Goal: Task Accomplishment & Management: Manage account settings

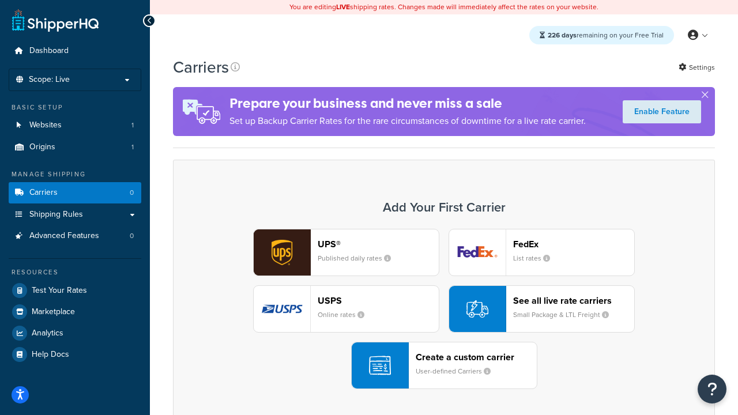
click at [444, 309] on div "UPS® Published daily rates FedEx List rates USPS Online rates See all live rate…" at bounding box center [444, 309] width 518 height 160
click at [574, 244] on header "FedEx" at bounding box center [573, 244] width 121 height 11
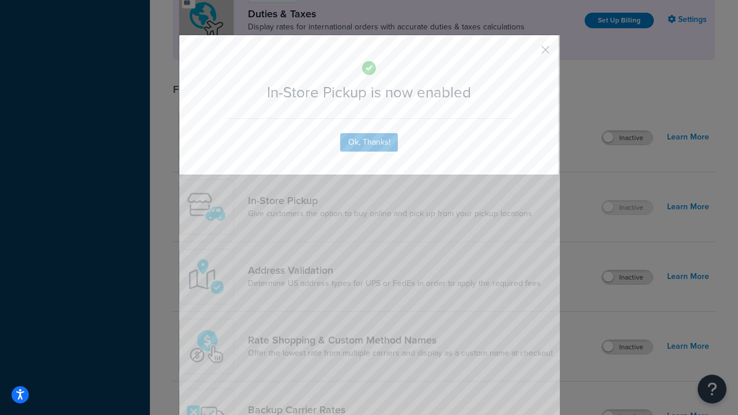
click at [528, 54] on button "button" at bounding box center [528, 53] width 3 height 3
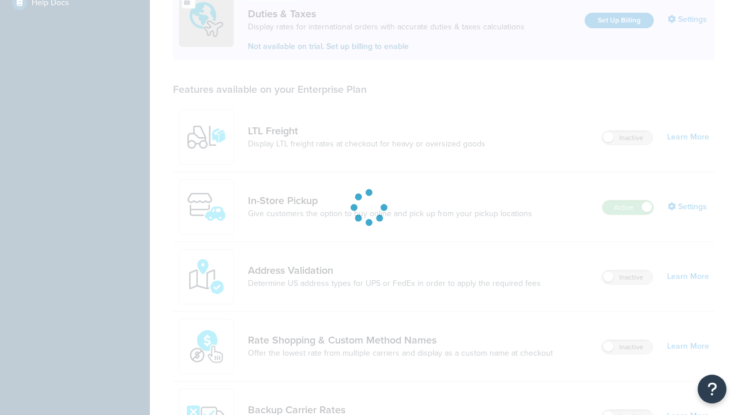
scroll to position [352, 0]
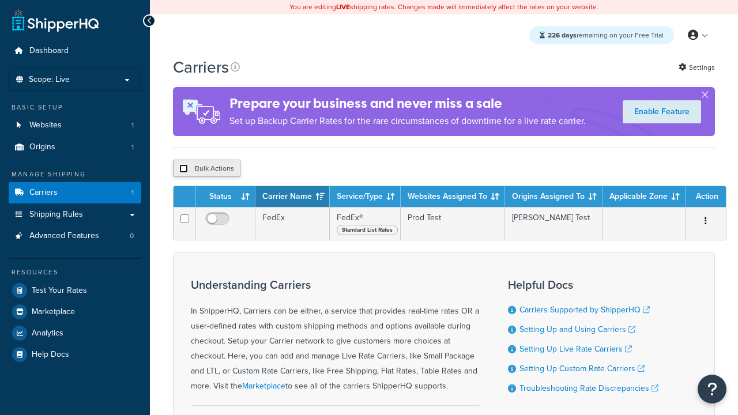
click at [183, 168] on input "checkbox" at bounding box center [183, 168] width 9 height 9
checkbox input "true"
click at [0, 0] on button "Delete" at bounding box center [0, 0] width 0 height 0
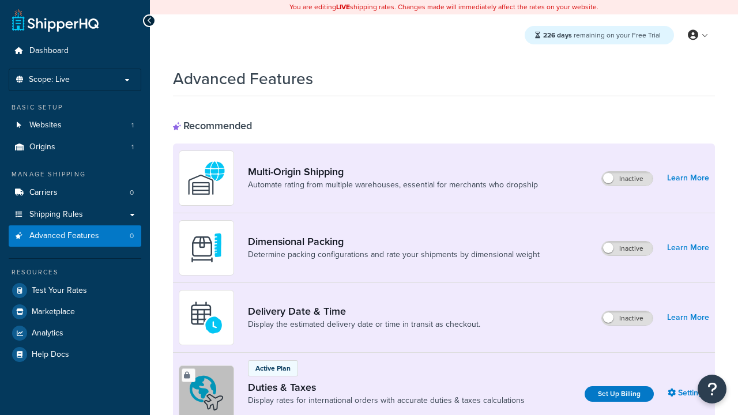
click at [628, 318] on label "Inactive" at bounding box center [627, 318] width 51 height 14
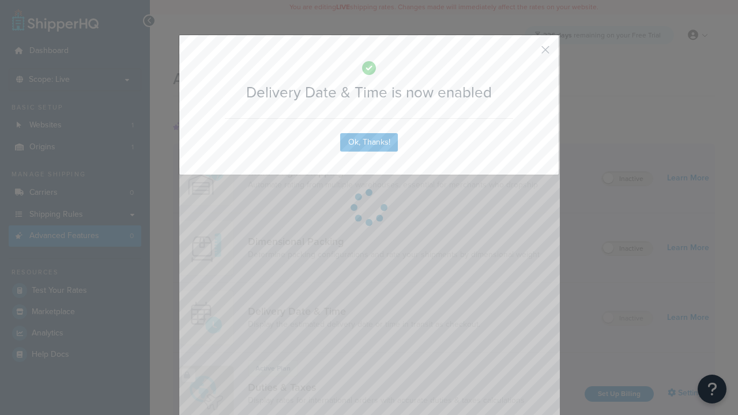
click at [528, 54] on button "button" at bounding box center [528, 53] width 3 height 3
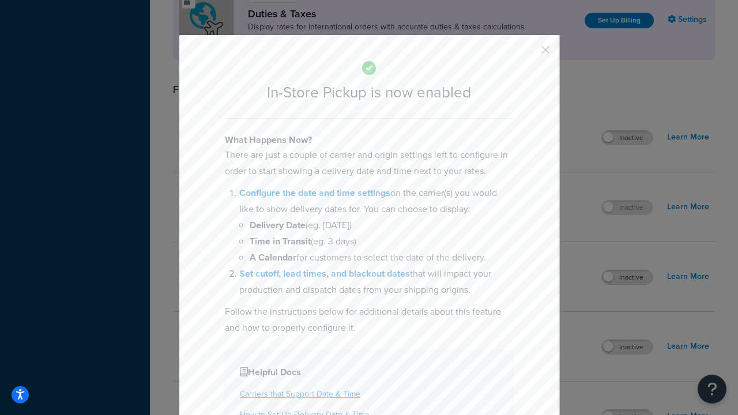
click at [528, 54] on button "button" at bounding box center [528, 53] width 3 height 3
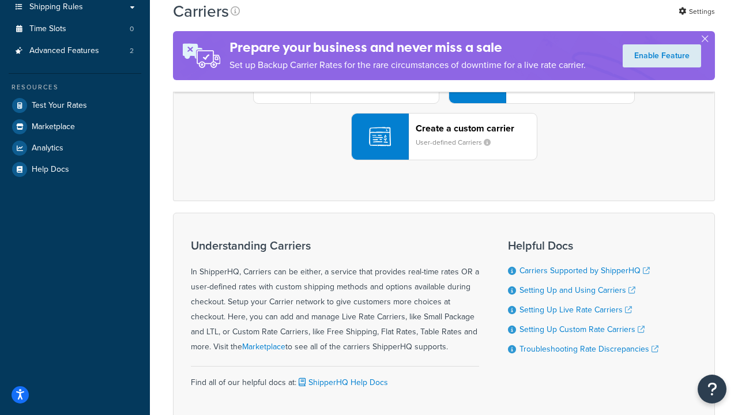
click at [444, 160] on div "UPS® Published daily rates FedEx List rates USPS Online rates See all live rate…" at bounding box center [444, 80] width 518 height 160
click at [444, 151] on div "Create a custom carrier User-defined Carriers" at bounding box center [476, 137] width 121 height 28
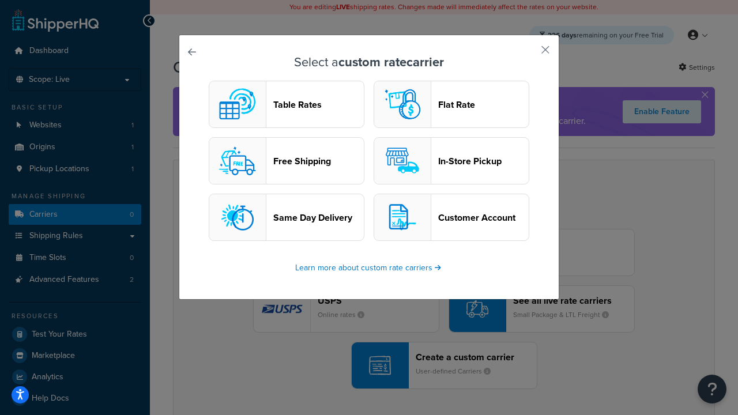
click at [452, 161] on header "In-Store Pickup" at bounding box center [483, 161] width 91 height 11
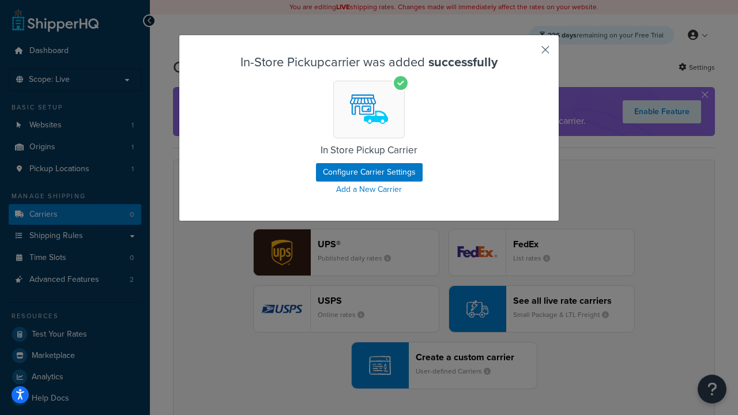
click at [528, 54] on button "button" at bounding box center [528, 53] width 3 height 3
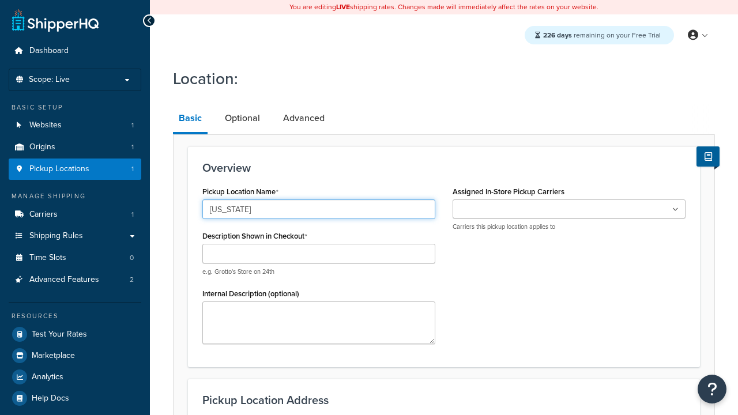
type input "[US_STATE]"
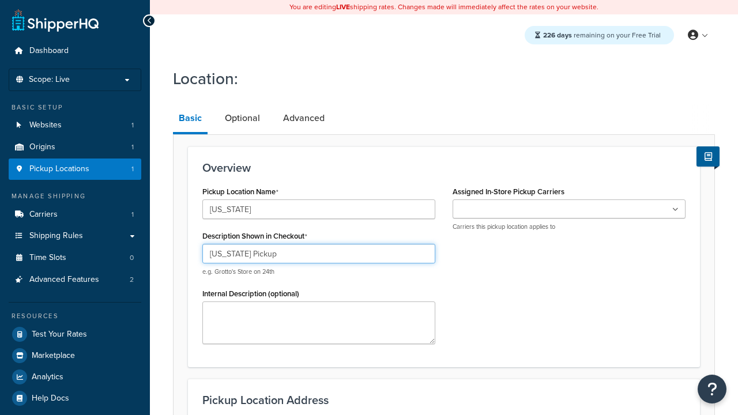
type input "[US_STATE] Pickup"
click at [569, 209] on ul at bounding box center [569, 209] width 233 height 19
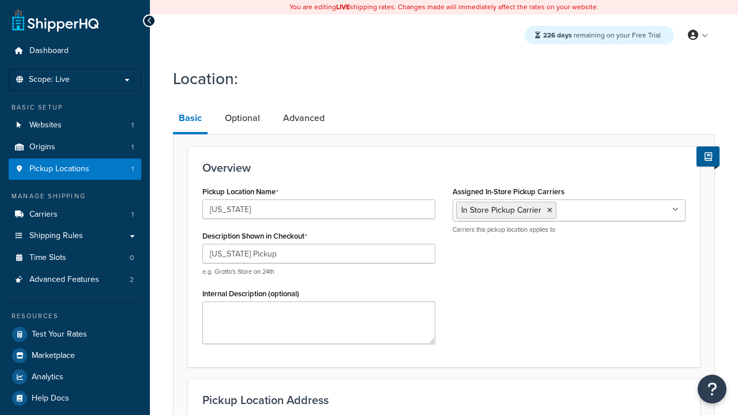
scroll to position [165, 0]
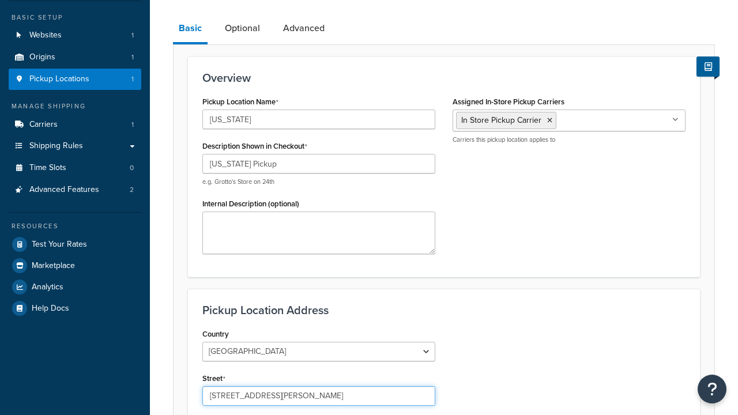
type input "3385 Michelson Drive"
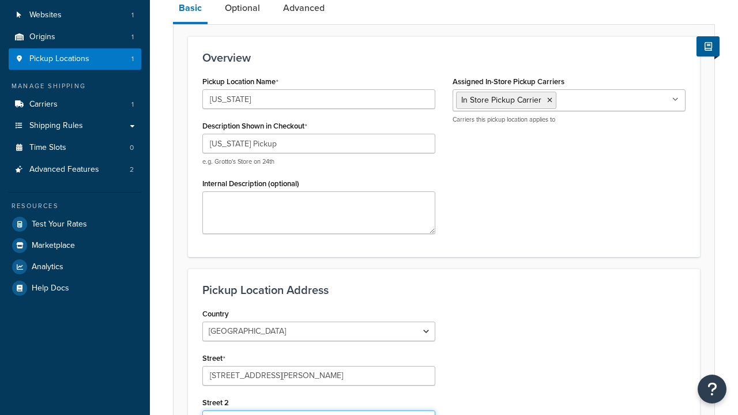
scroll to position [0, 0]
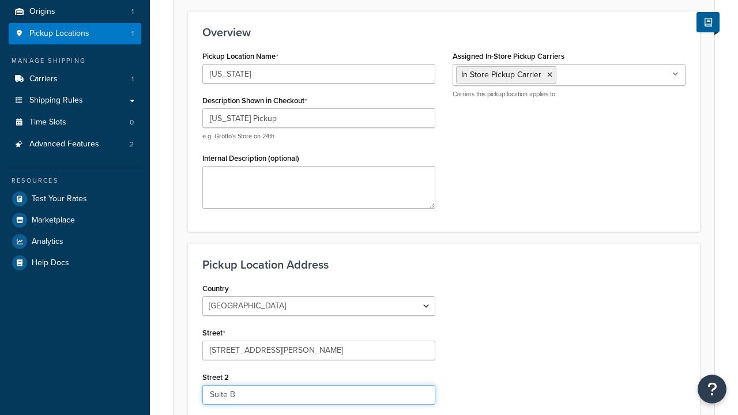
type input "Suite B"
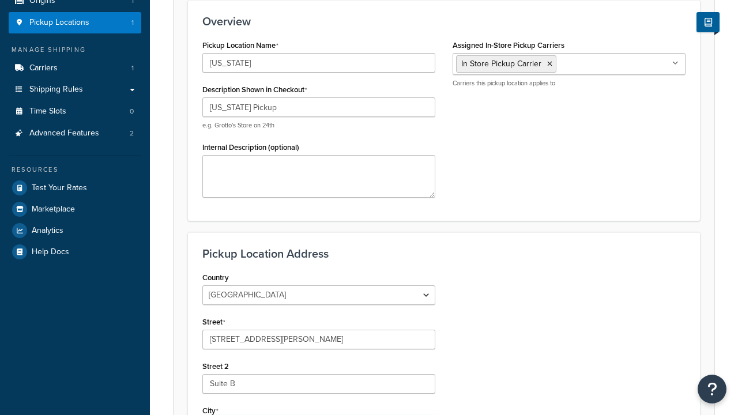
type input "Irvine"
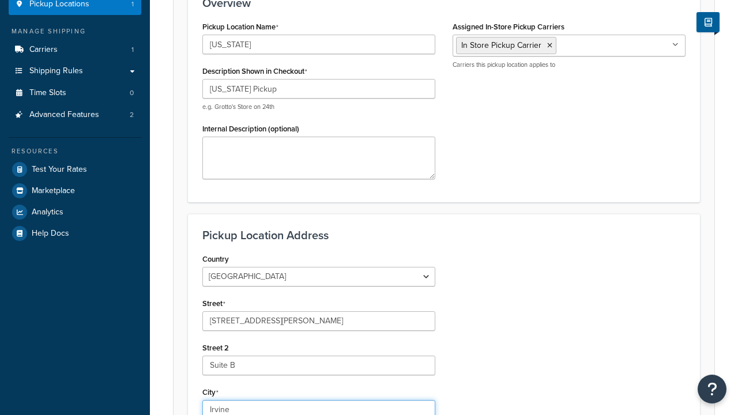
select select "5"
type input "Irvine"
type input "92612"
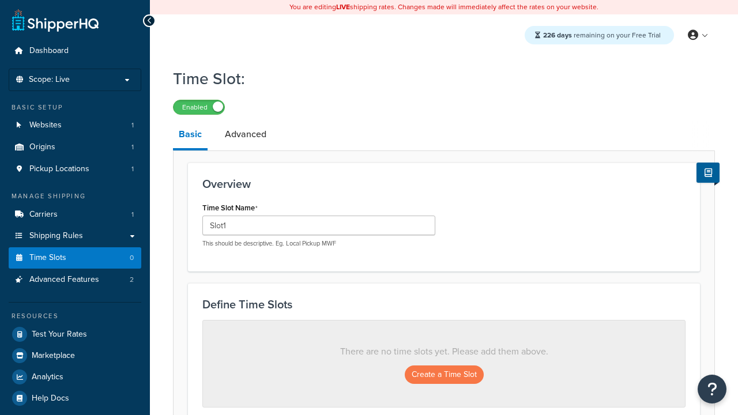
scroll to position [310, 0]
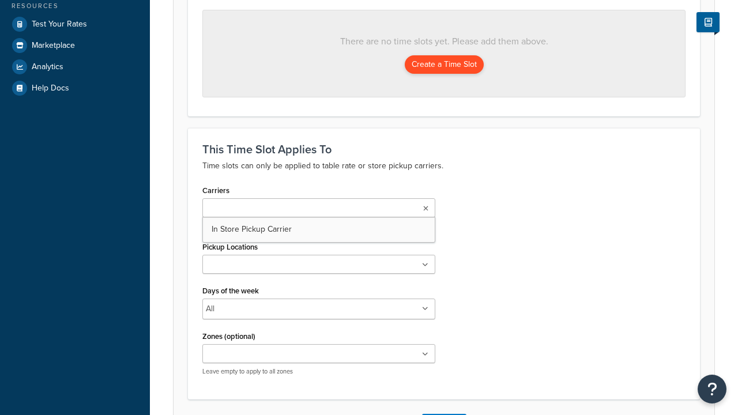
click at [319, 267] on ul at bounding box center [318, 264] width 233 height 19
click at [444, 64] on button "Create a Time Slot" at bounding box center [444, 64] width 79 height 18
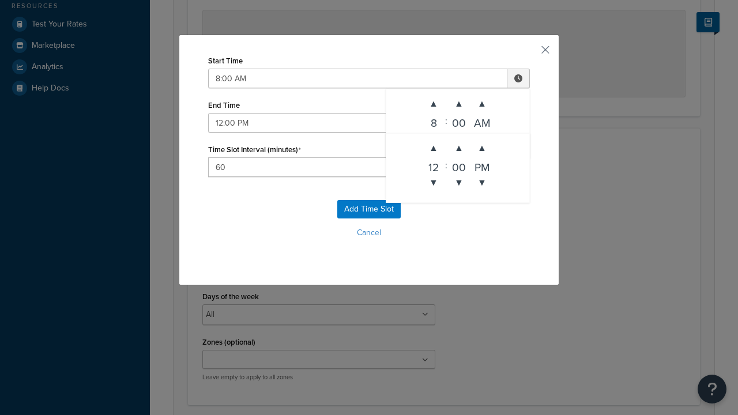
scroll to position [0, 0]
click at [369, 209] on button "Add Time Slot" at bounding box center [368, 209] width 63 height 18
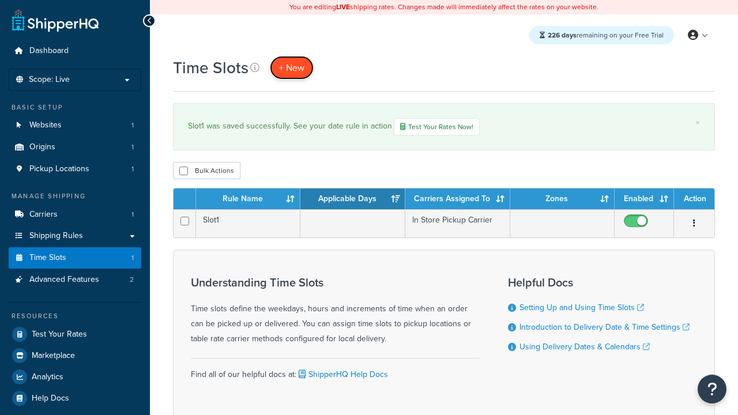
click at [291, 67] on span "+ New" at bounding box center [291, 67] width 25 height 13
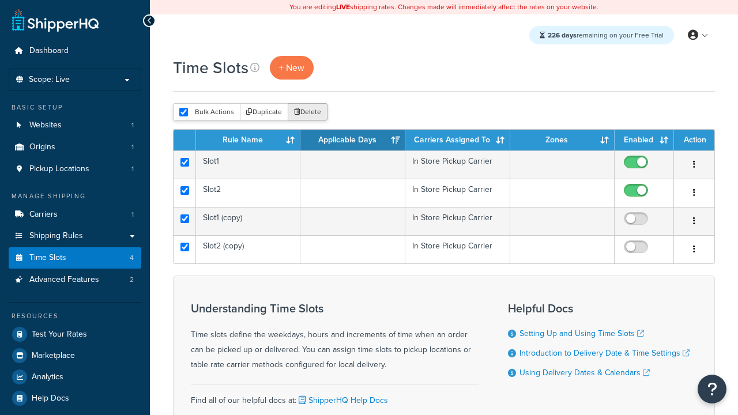
click at [307, 112] on button "Delete" at bounding box center [308, 111] width 40 height 17
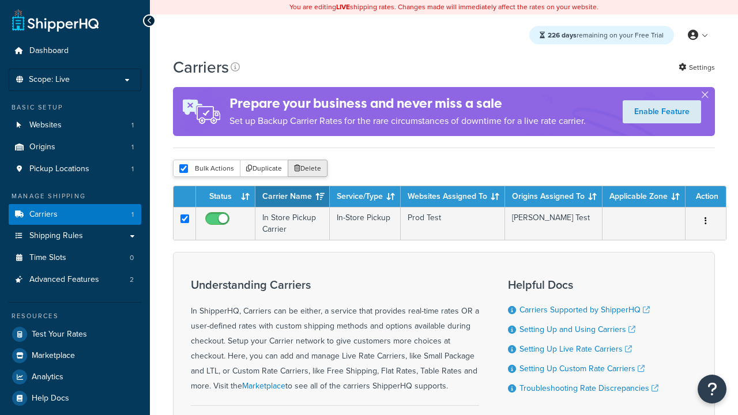
click at [307, 168] on button "Delete" at bounding box center [308, 168] width 40 height 17
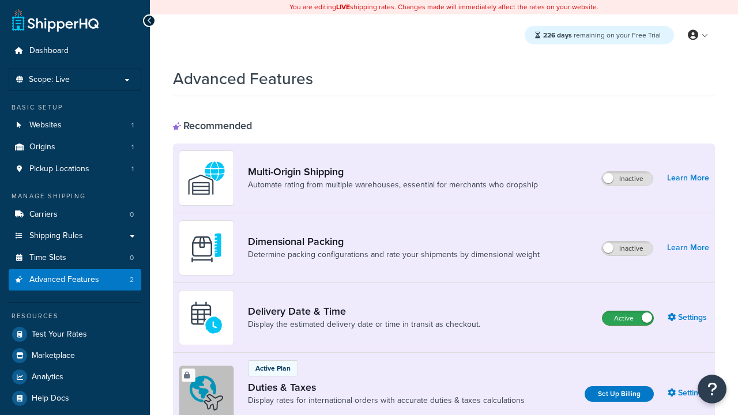
click at [628, 318] on label "Active" at bounding box center [628, 318] width 51 height 14
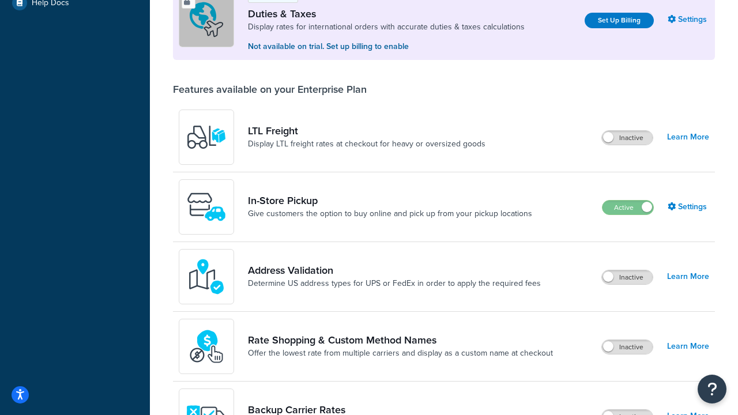
scroll to position [352, 0]
